Goal: Information Seeking & Learning: Learn about a topic

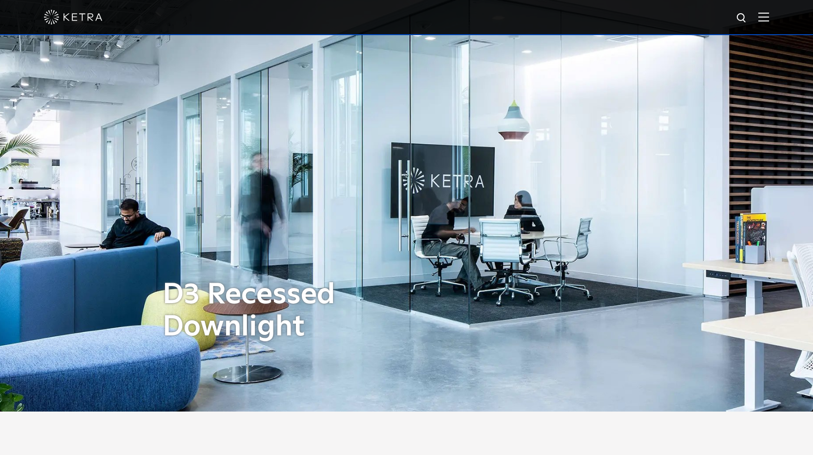
scroll to position [44, 0]
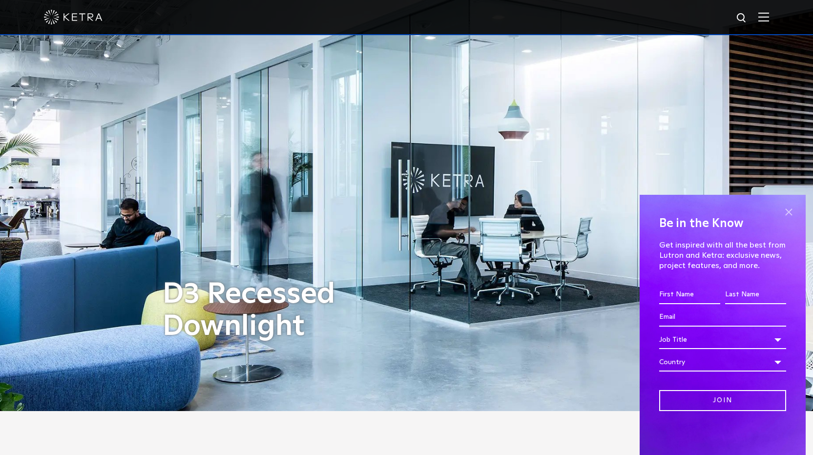
click at [788, 211] on span at bounding box center [789, 212] width 15 height 15
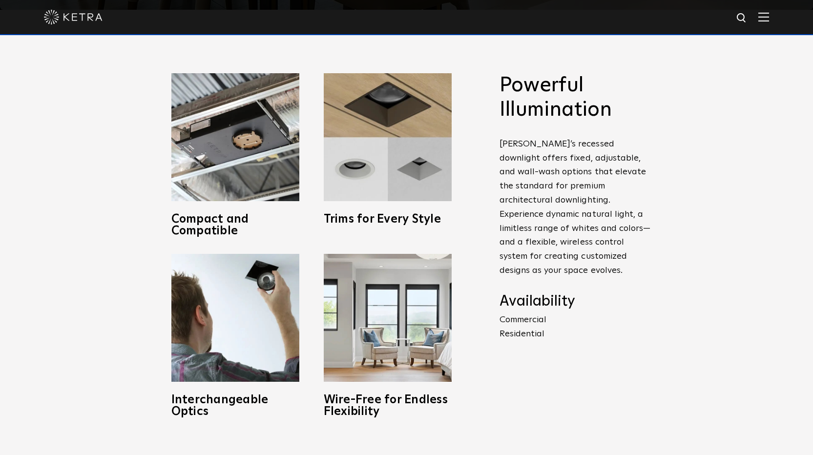
scroll to position [445, 0]
click at [521, 319] on p "Commercial Residential" at bounding box center [575, 328] width 151 height 28
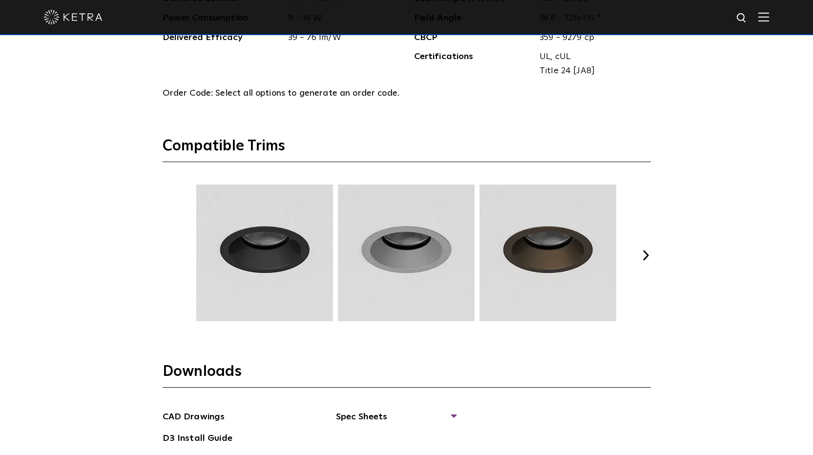
scroll to position [1271, 0]
click at [648, 252] on button "Next" at bounding box center [646, 256] width 10 height 10
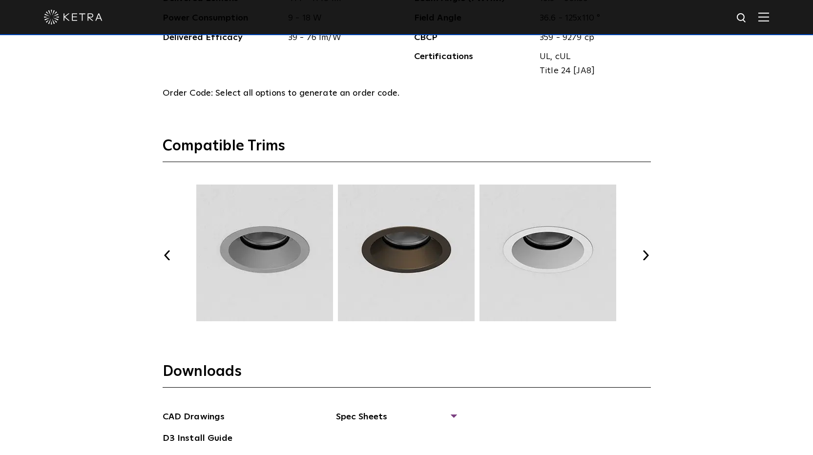
click at [648, 252] on button "Next" at bounding box center [646, 256] width 10 height 10
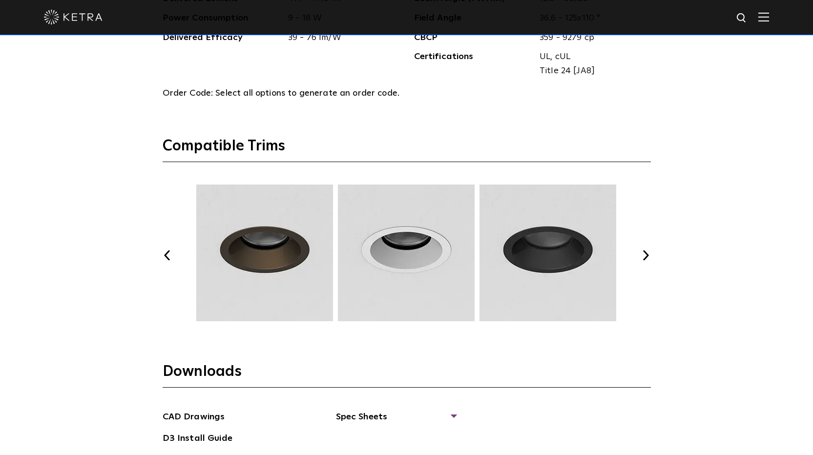
click at [648, 252] on button "Next" at bounding box center [646, 256] width 10 height 10
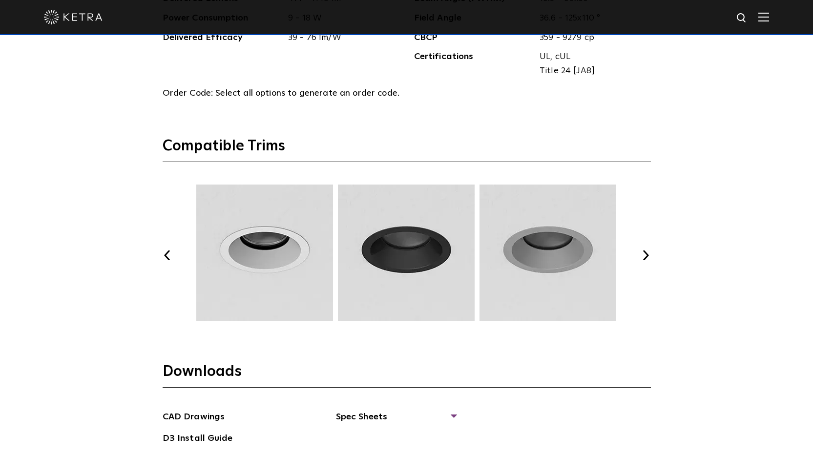
click at [648, 252] on button "Next" at bounding box center [646, 256] width 10 height 10
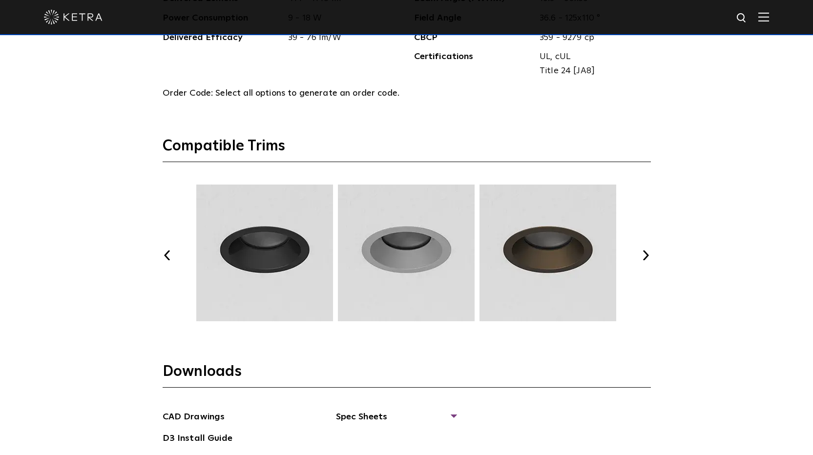
click at [648, 252] on button "Next" at bounding box center [646, 256] width 10 height 10
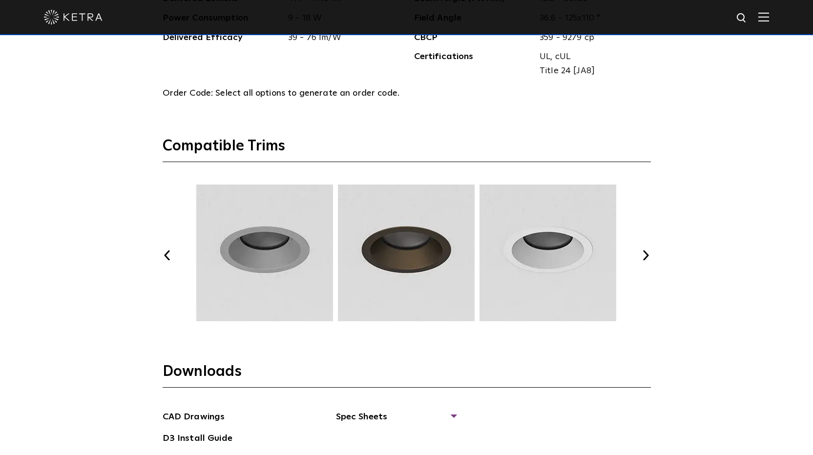
click at [648, 252] on button "Next" at bounding box center [646, 256] width 10 height 10
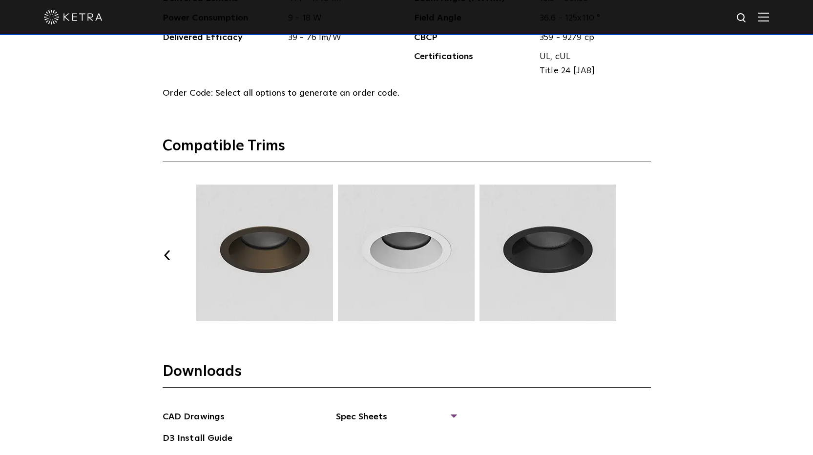
click at [646, 251] on button "Next" at bounding box center [646, 256] width 10 height 10
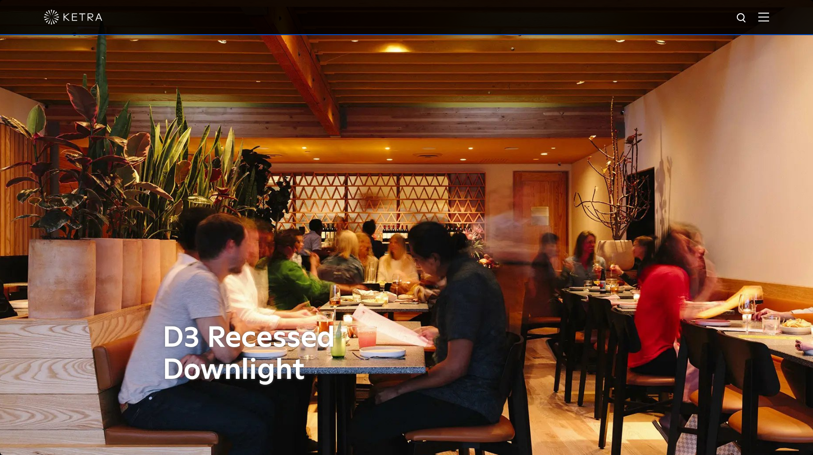
scroll to position [0, 0]
